Goal: Find specific page/section: Find specific page/section

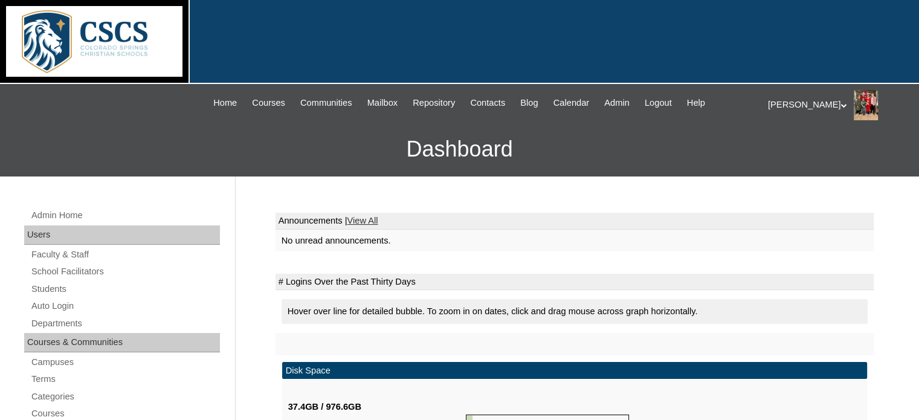
scroll to position [96, 0]
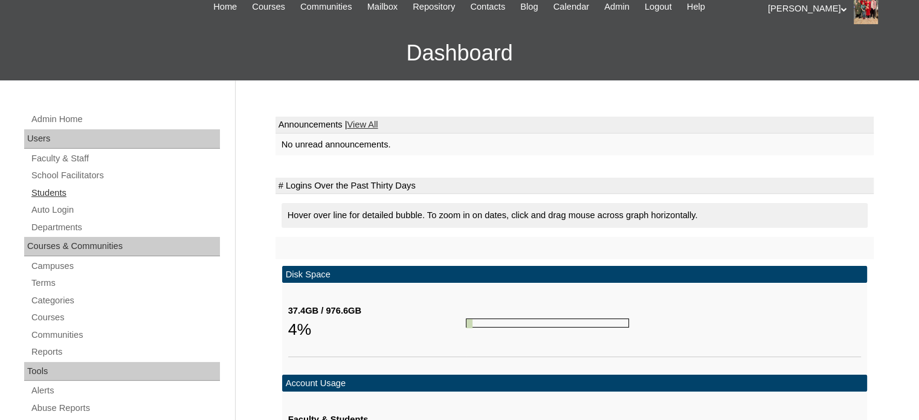
click at [61, 195] on link "Students" at bounding box center [125, 193] width 190 height 15
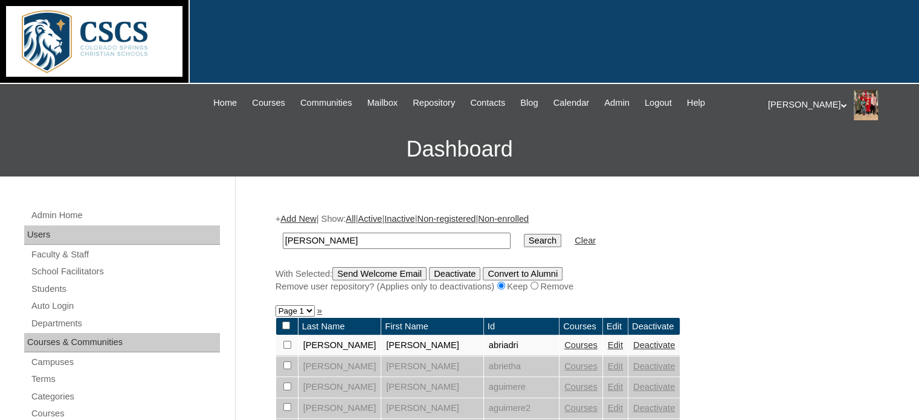
type input "[PERSON_NAME]"
click at [524, 234] on input "Search" at bounding box center [542, 240] width 37 height 13
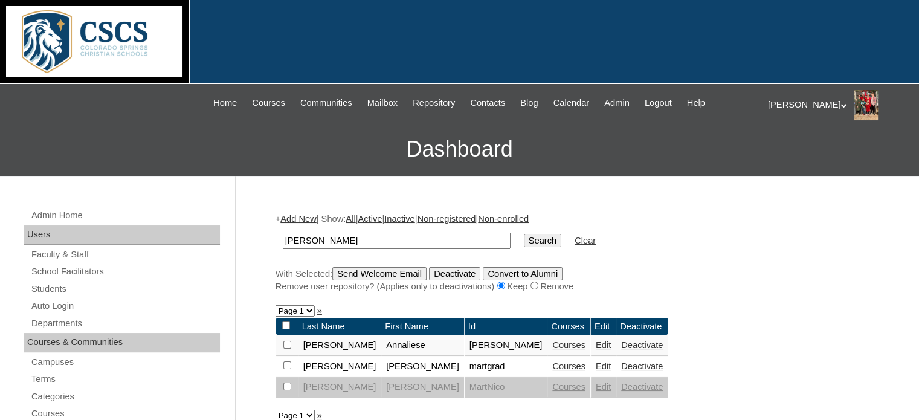
click at [552, 366] on link "Courses" at bounding box center [568, 366] width 33 height 10
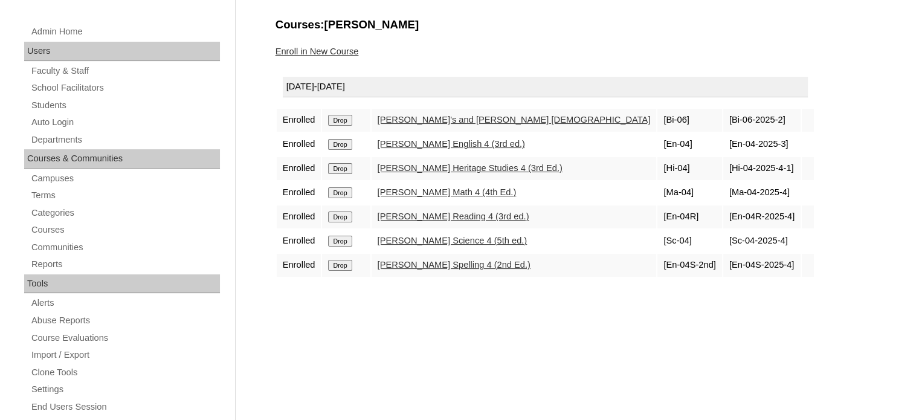
scroll to position [198, 0]
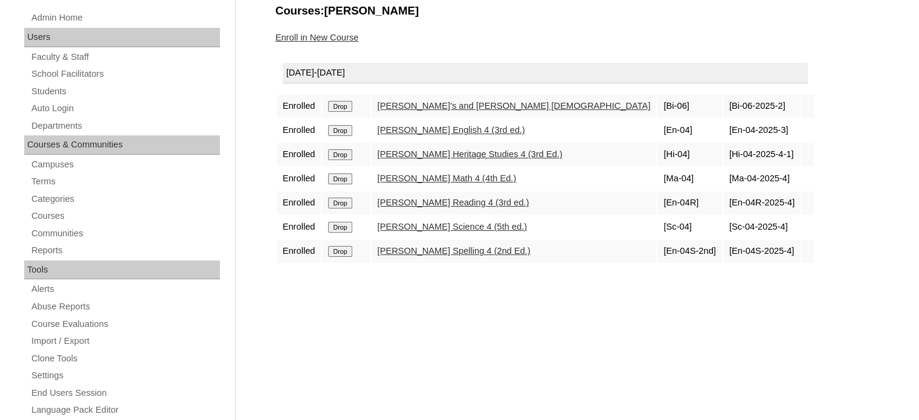
click at [425, 130] on link "[PERSON_NAME] English 4 (3rd ed.)" at bounding box center [451, 130] width 147 height 10
